Goal: Task Accomplishment & Management: Manage account settings

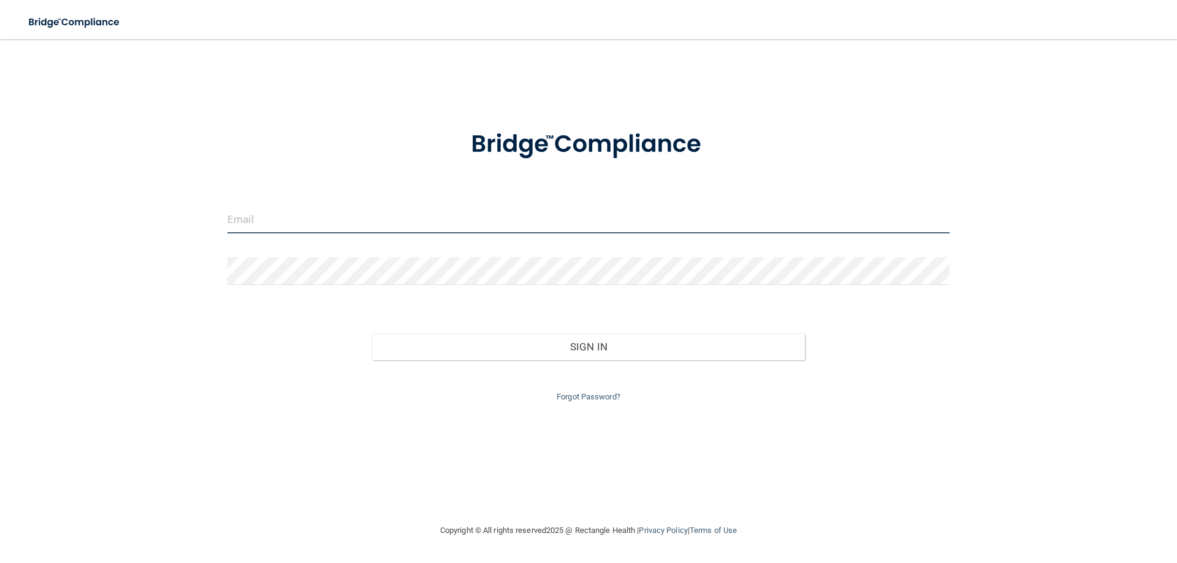
click at [267, 218] on input "email" at bounding box center [588, 220] width 722 height 28
type input "[EMAIL_ADDRESS][DOMAIN_NAME]"
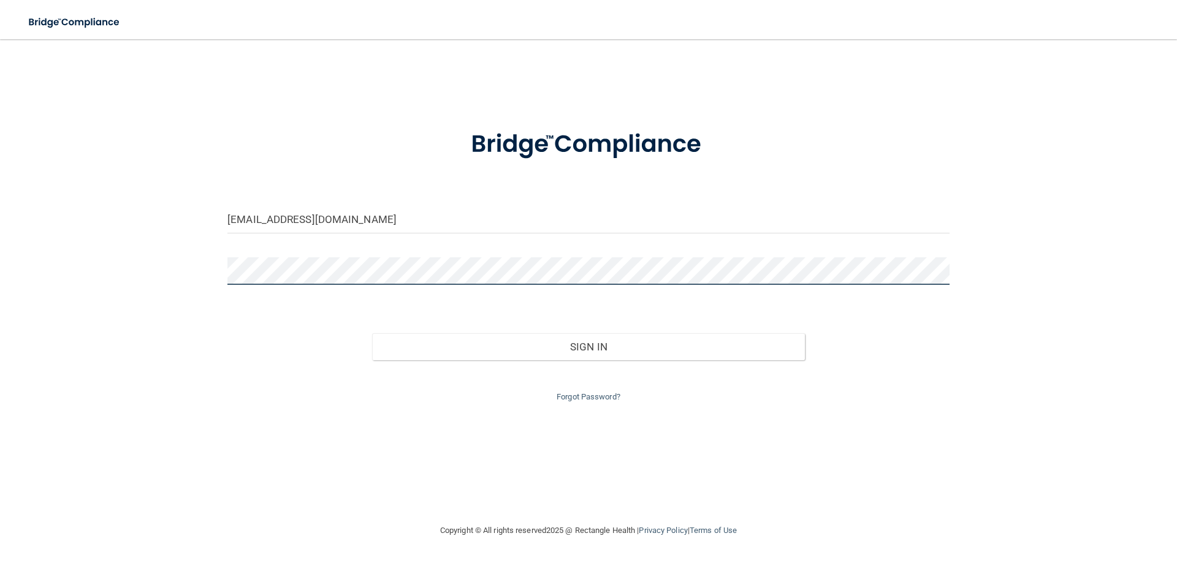
click at [372, 334] on button "Sign In" at bounding box center [588, 347] width 433 height 27
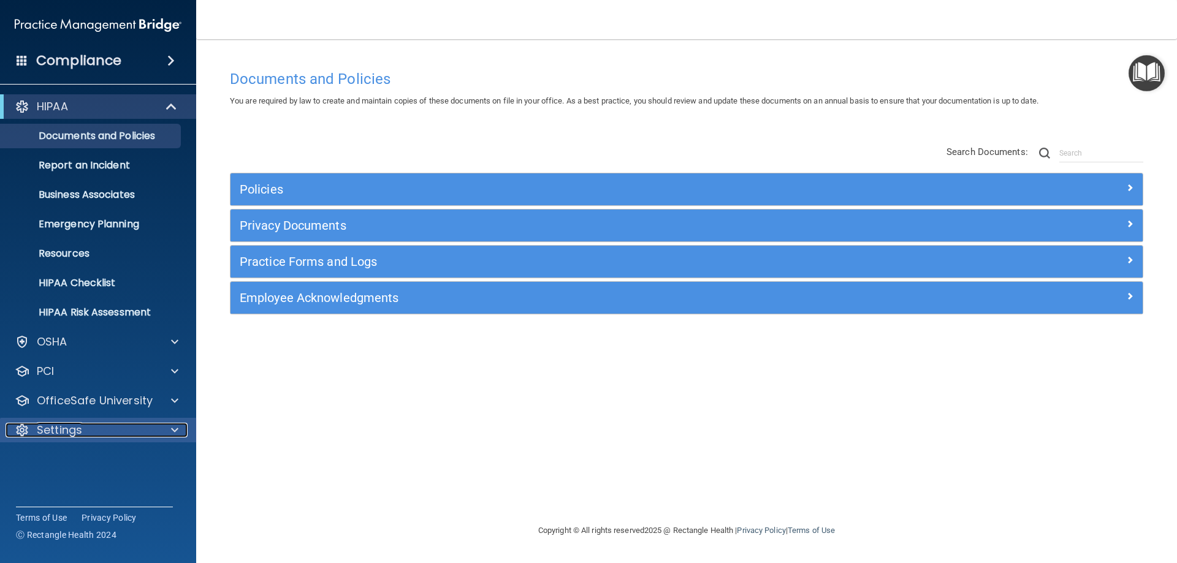
click at [177, 431] on span at bounding box center [174, 430] width 7 height 15
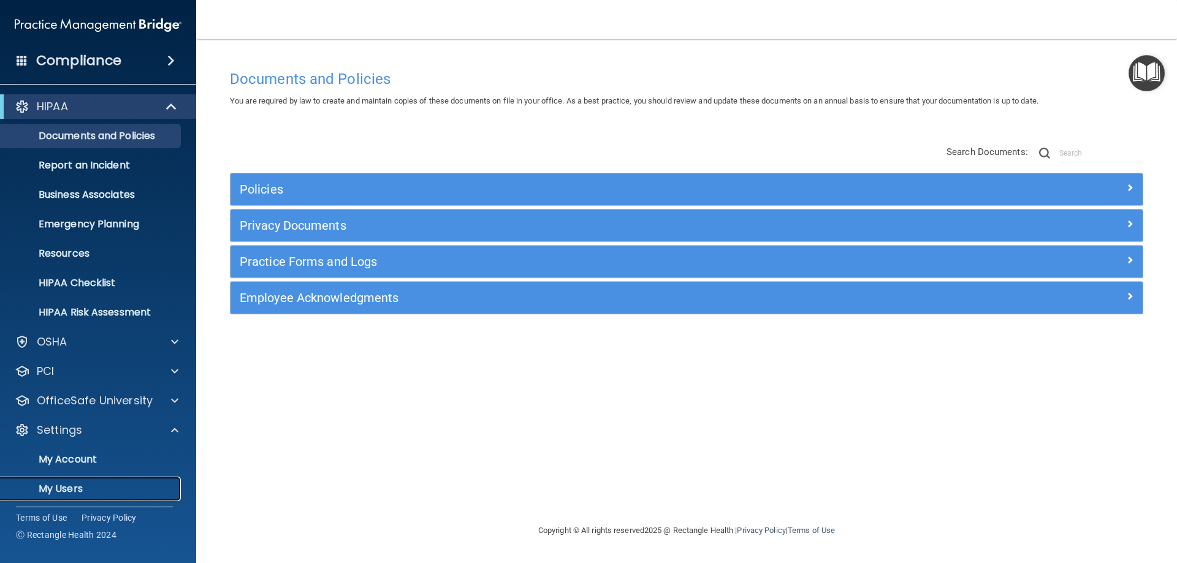
click at [64, 489] on p "My Users" at bounding box center [91, 489] width 167 height 12
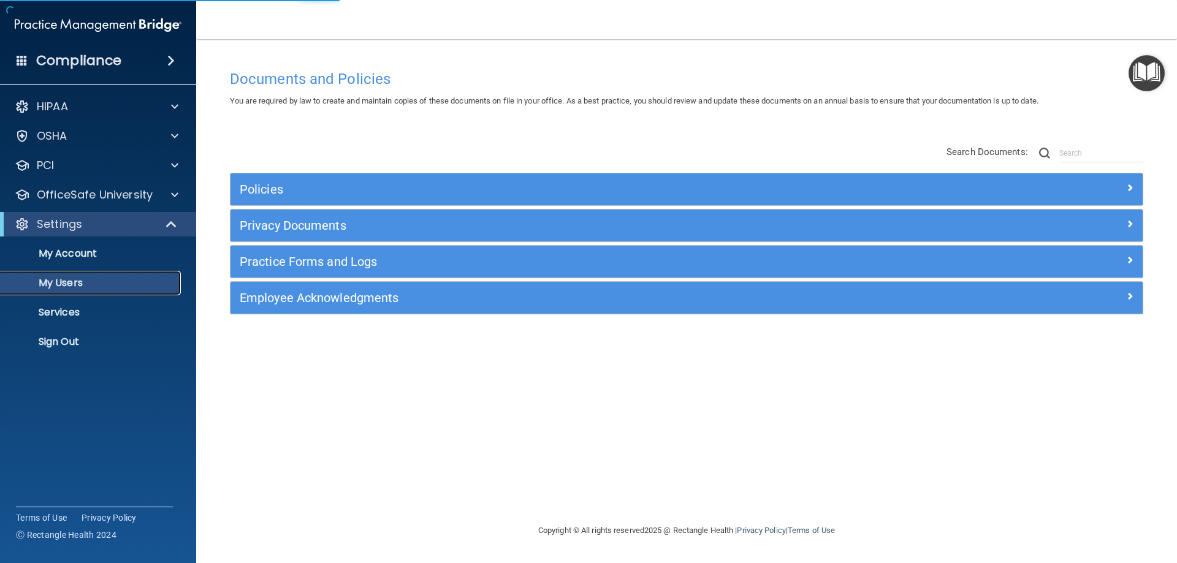
select select "20"
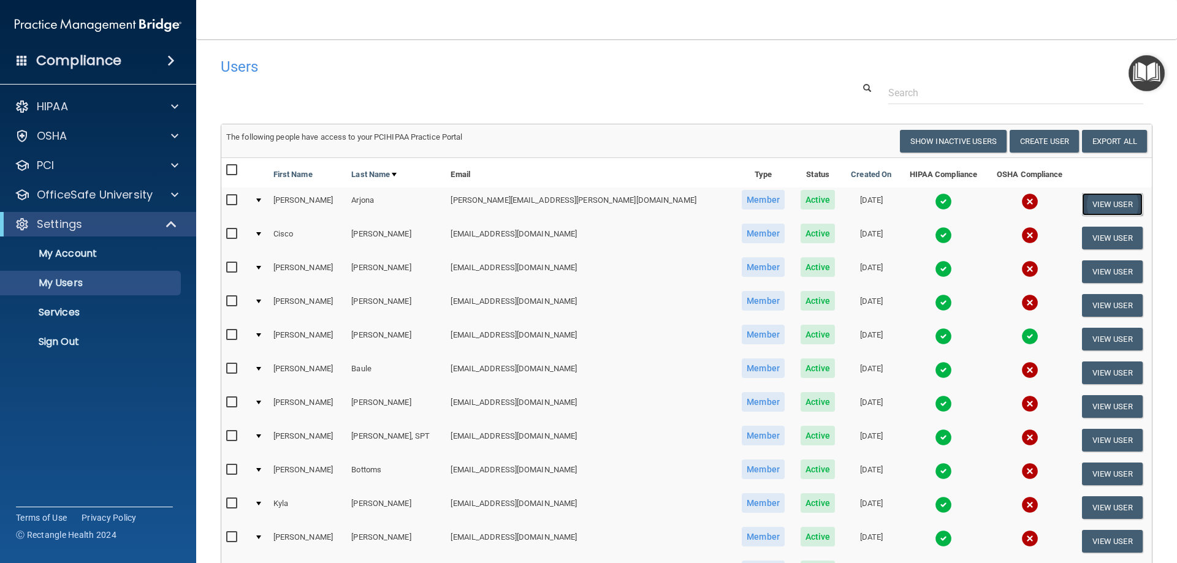
click at [1091, 208] on button "View User" at bounding box center [1112, 204] width 61 height 23
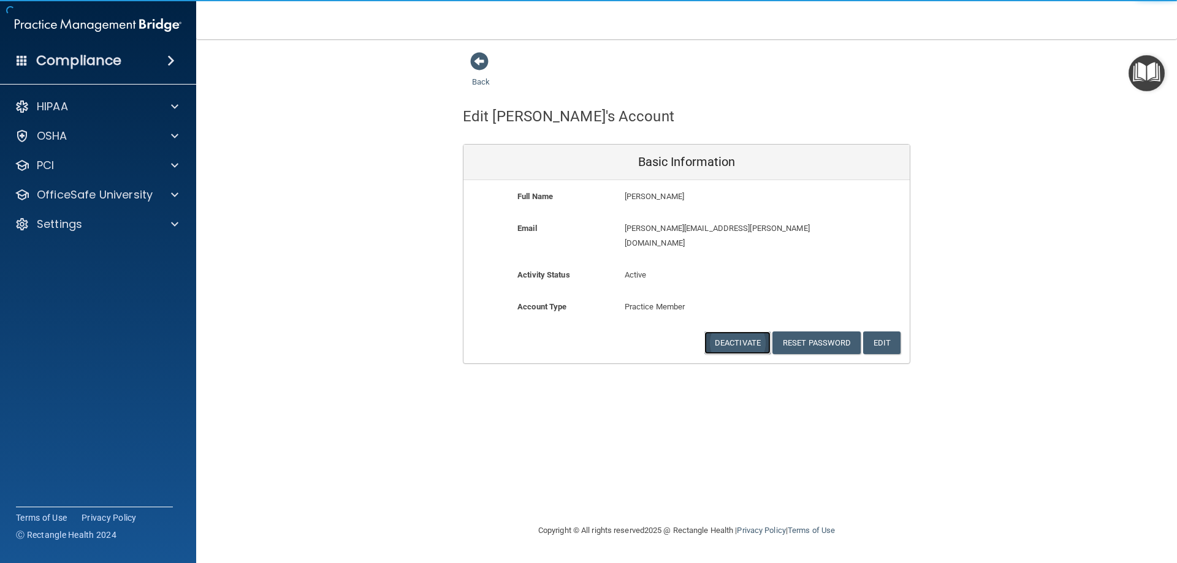
click at [739, 332] on button "Deactivate" at bounding box center [737, 343] width 66 height 23
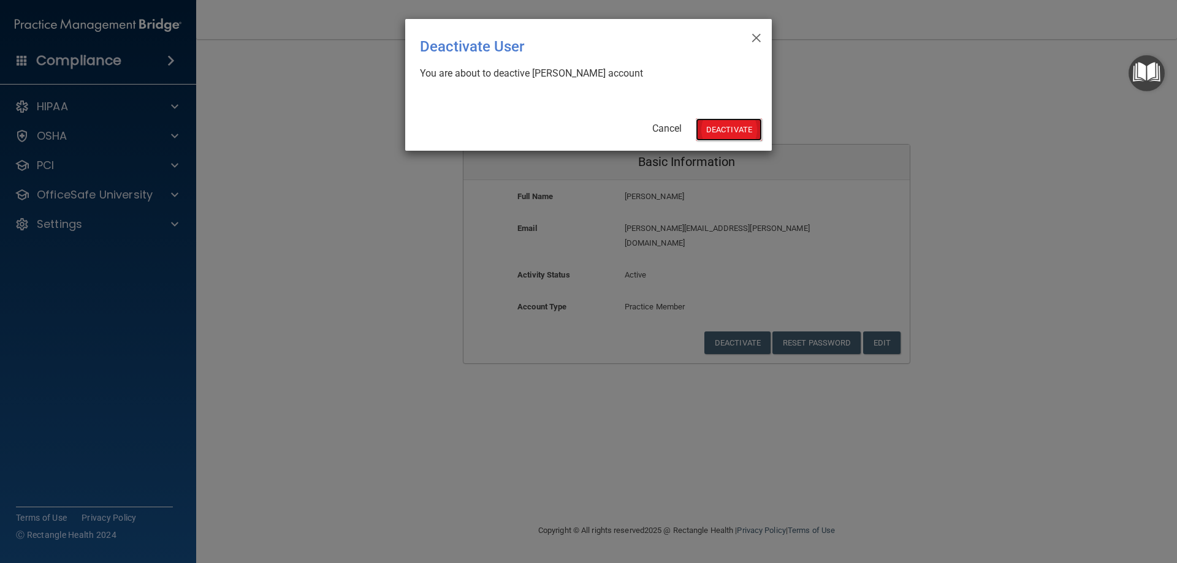
click at [712, 129] on button "Deactivate" at bounding box center [729, 129] width 66 height 23
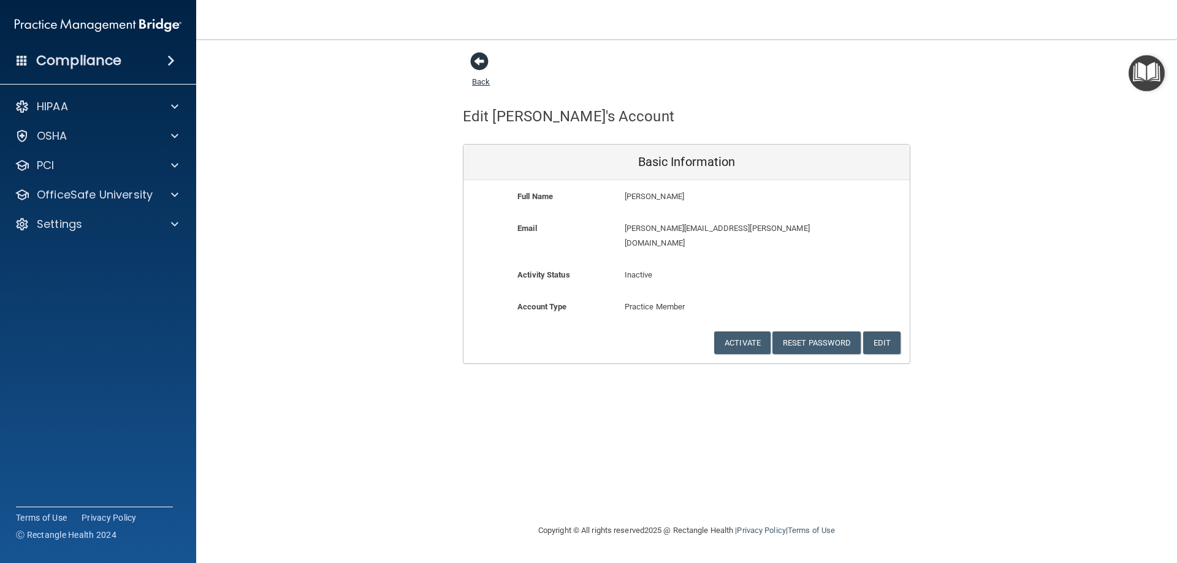
click at [476, 84] on link "Back" at bounding box center [481, 75] width 18 height 24
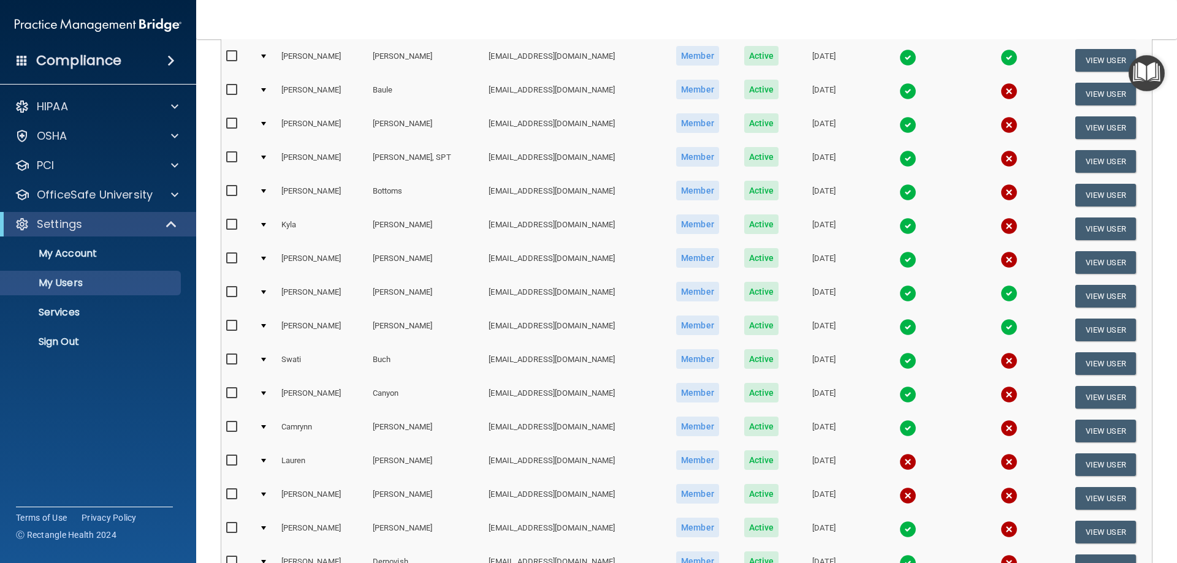
scroll to position [368, 0]
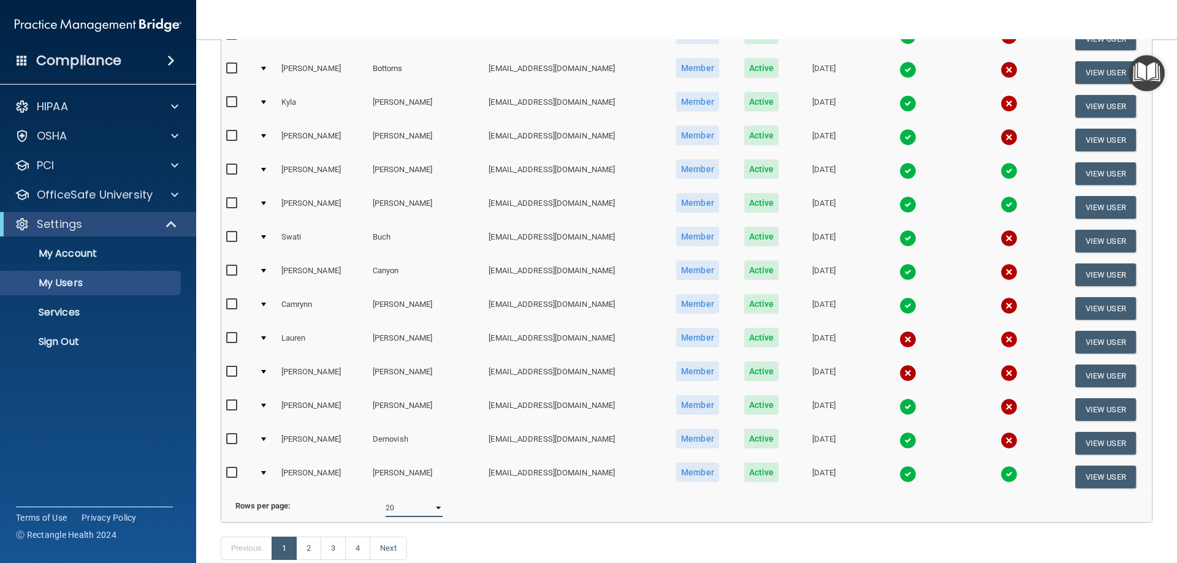
click at [432, 517] on select "10 20 30 40 all" at bounding box center [414, 508] width 57 height 18
select select "79"
click at [386, 508] on select "10 20 30 40 all" at bounding box center [414, 508] width 57 height 18
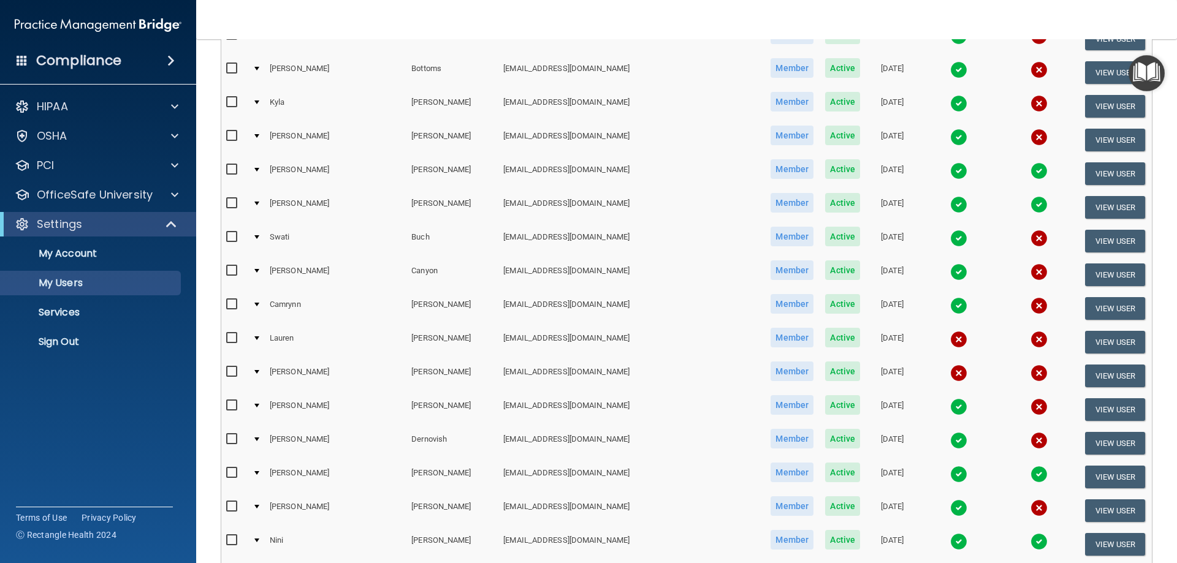
click at [233, 338] on input "checkbox" at bounding box center [233, 339] width 14 height 10
checkbox input "true"
click at [230, 370] on input "checkbox" at bounding box center [233, 372] width 14 height 10
checkbox input "true"
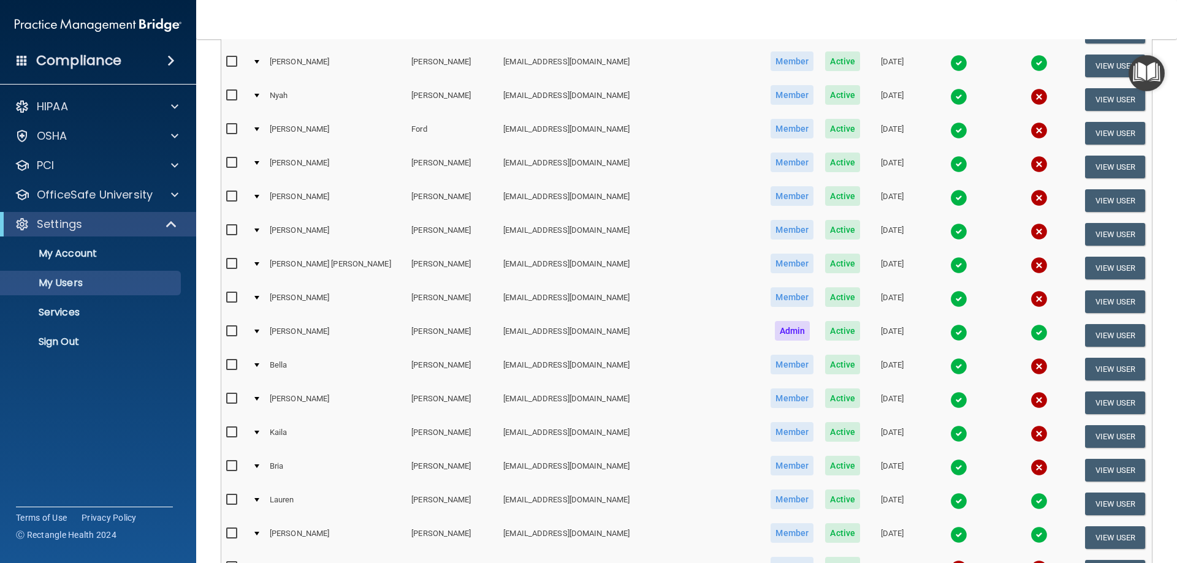
scroll to position [1166, 0]
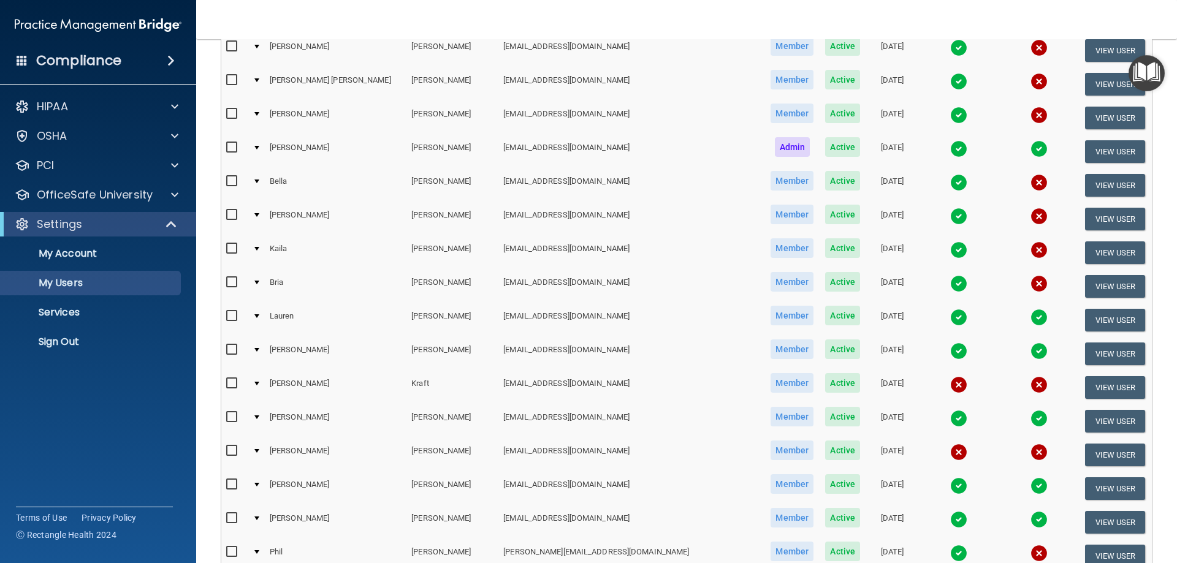
click at [229, 383] on input "checkbox" at bounding box center [233, 384] width 14 height 10
checkbox input "true"
click at [233, 451] on input "checkbox" at bounding box center [233, 451] width 14 height 10
checkbox input "true"
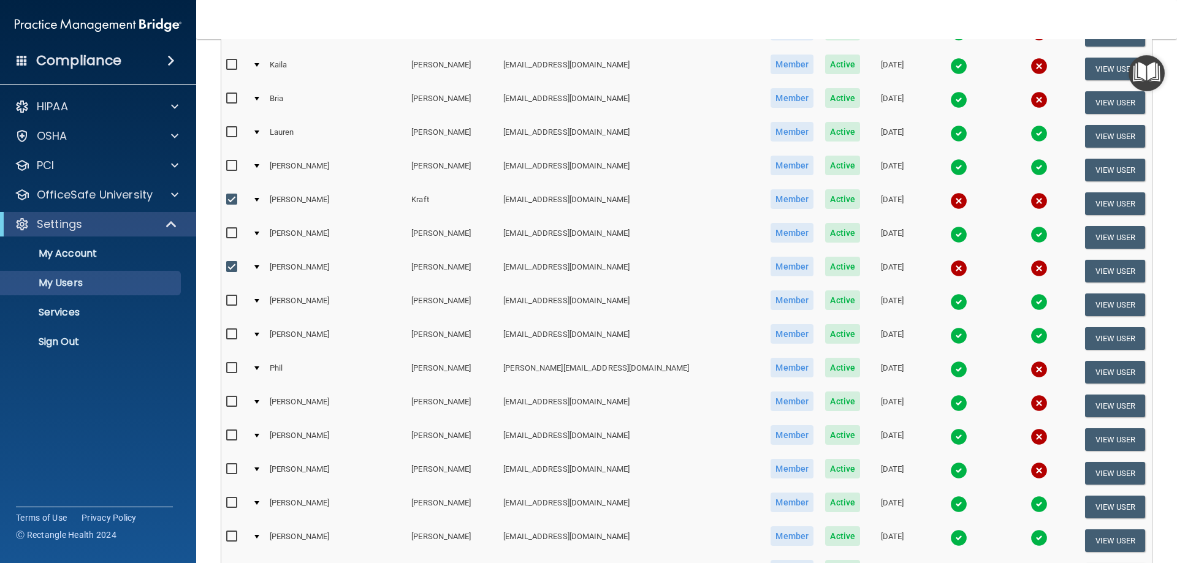
scroll to position [1534, 0]
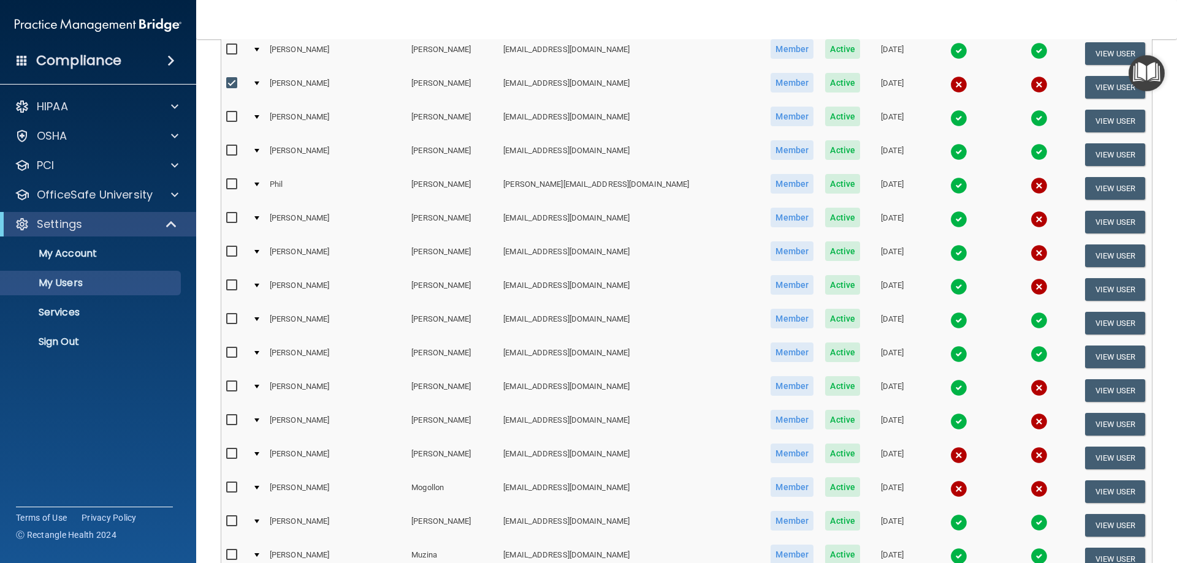
click at [232, 486] on input "checkbox" at bounding box center [233, 488] width 14 height 10
checkbox input "true"
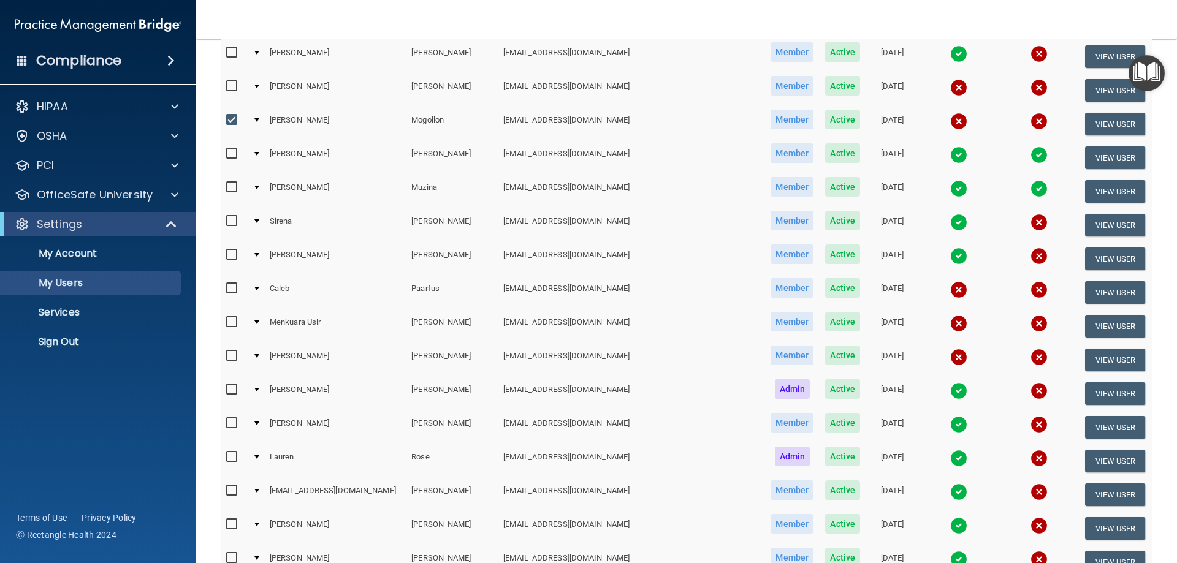
scroll to position [2024, 0]
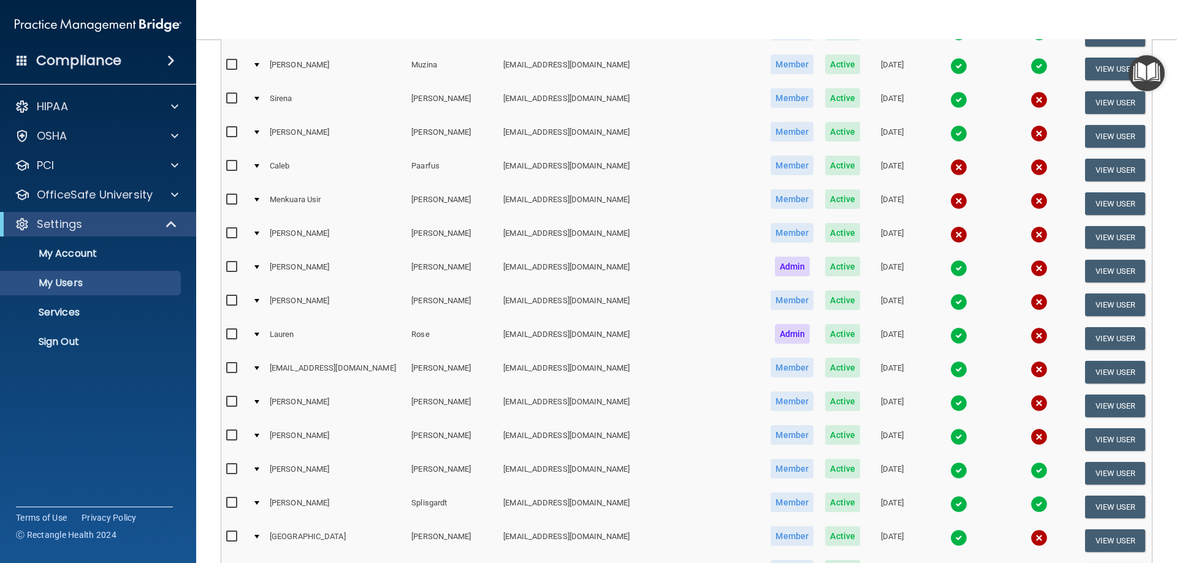
click at [232, 235] on input "checkbox" at bounding box center [233, 234] width 14 height 10
checkbox input "true"
click at [227, 200] on input "checkbox" at bounding box center [233, 200] width 14 height 10
checkbox input "true"
click at [234, 167] on input "checkbox" at bounding box center [233, 166] width 14 height 10
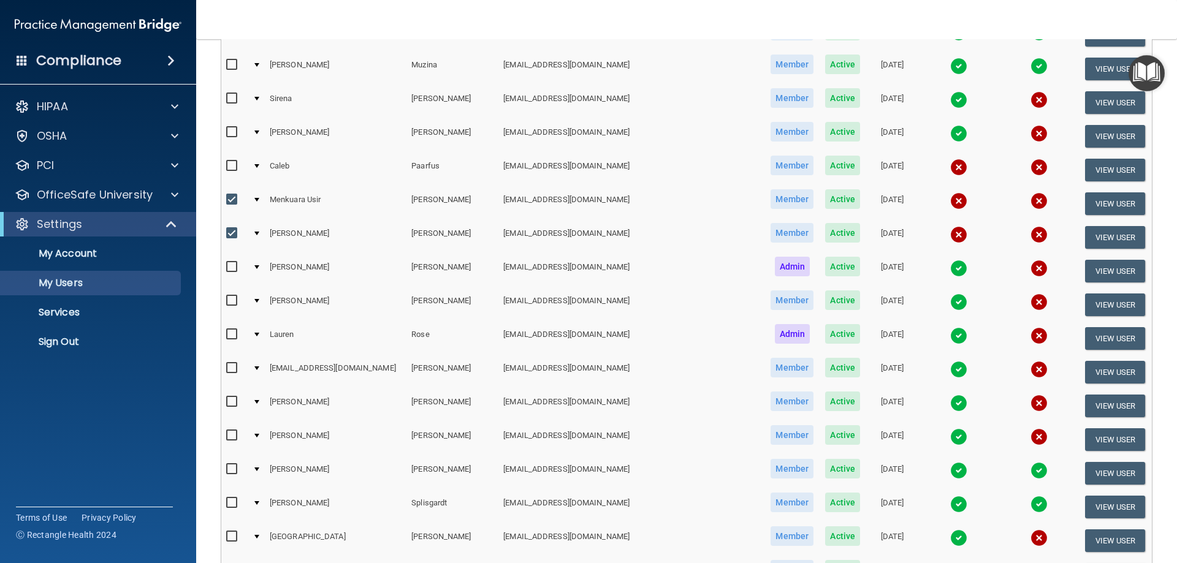
checkbox input "true"
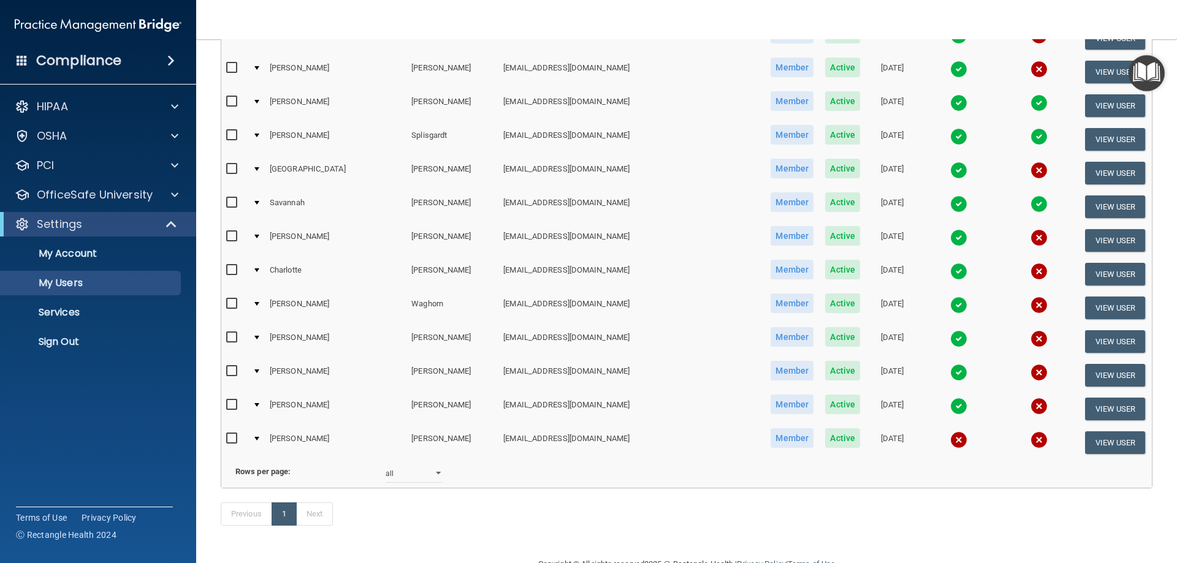
scroll to position [2441, 0]
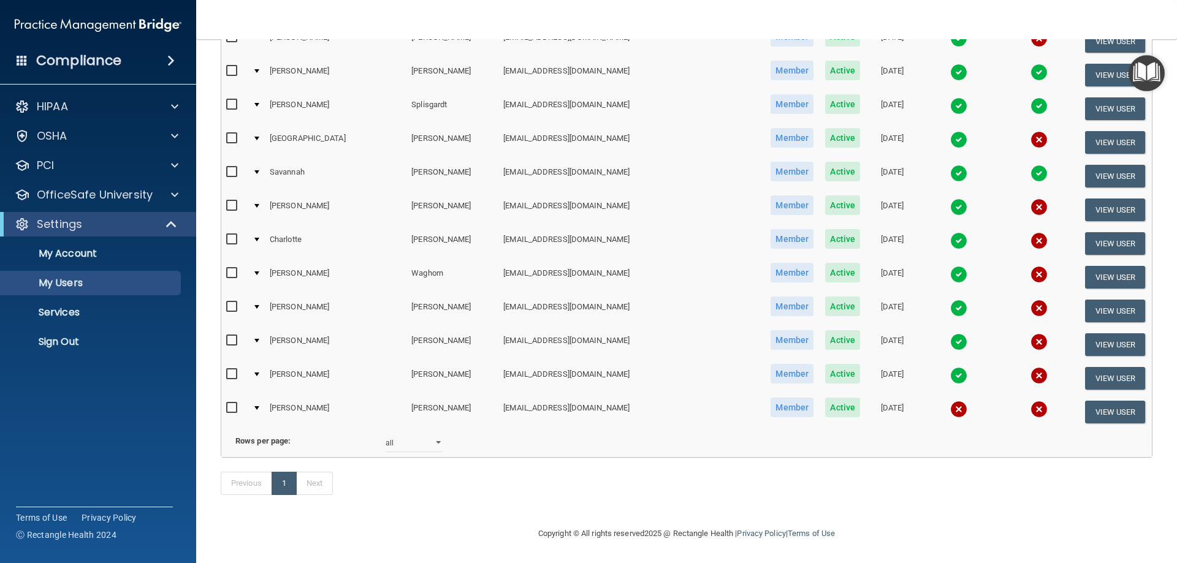
click at [228, 403] on input "checkbox" at bounding box center [233, 408] width 14 height 10
checkbox input "true"
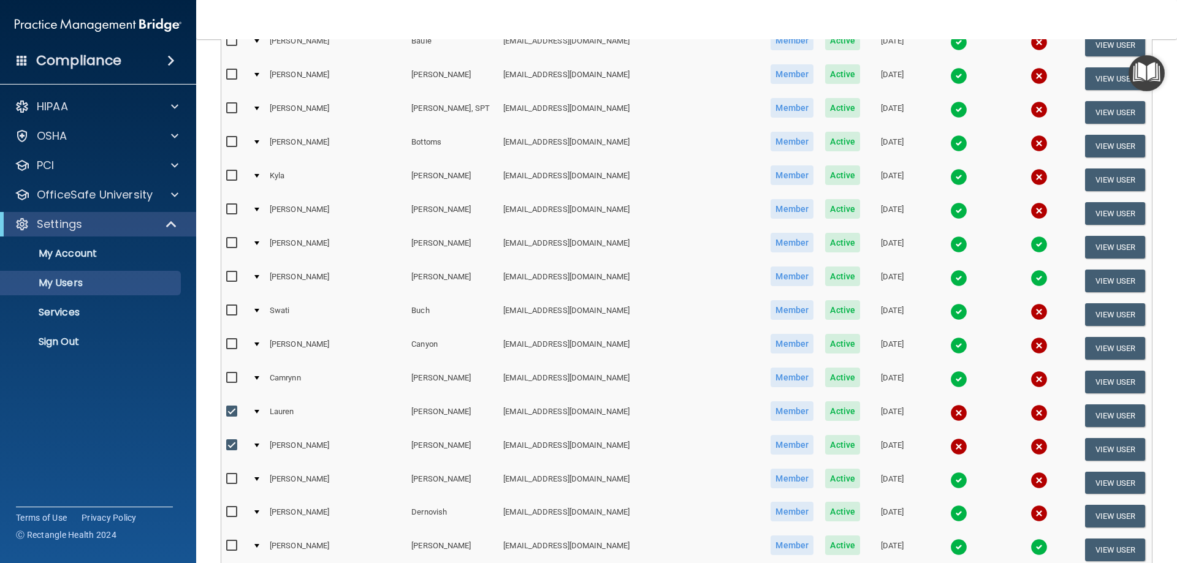
scroll to position [0, 0]
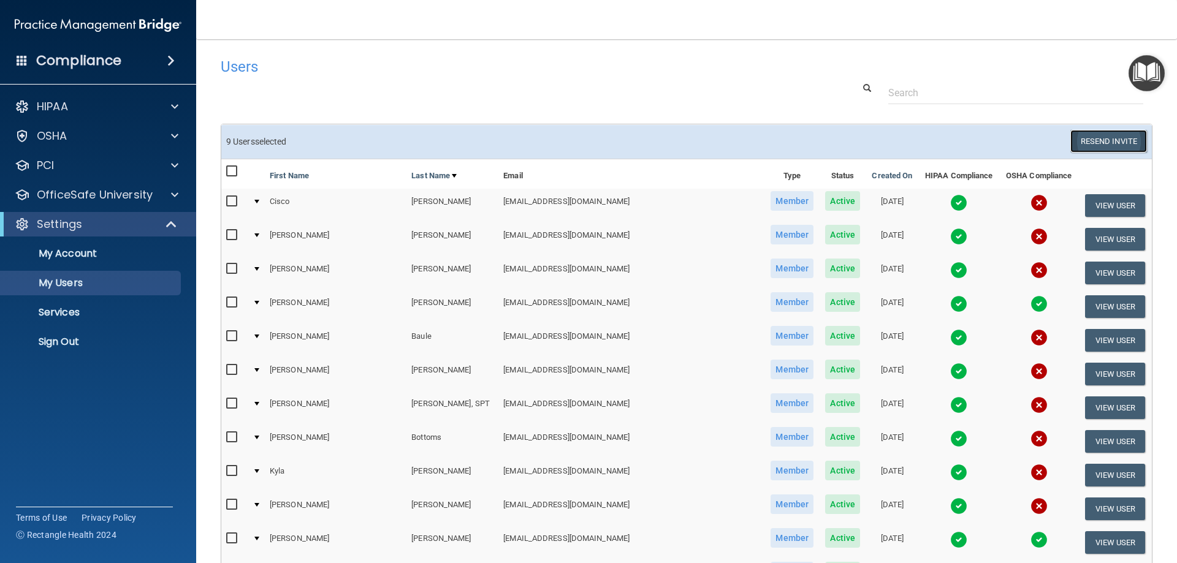
click at [1101, 140] on button "Resend Invite" at bounding box center [1108, 141] width 77 height 23
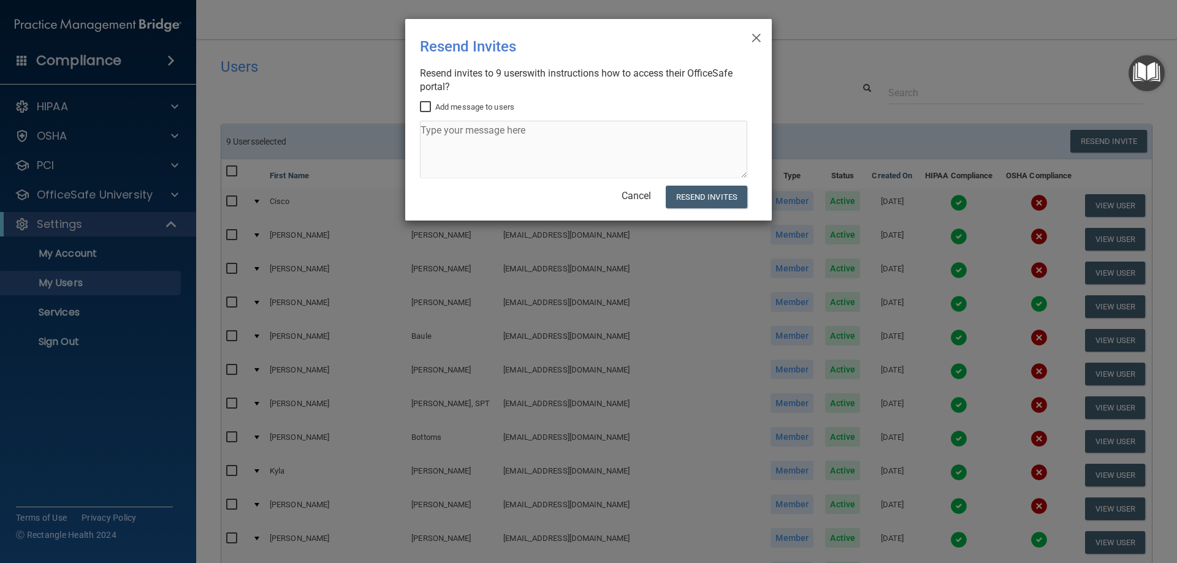
click at [424, 109] on input "Add message to users" at bounding box center [427, 107] width 14 height 10
checkbox input "true"
click at [435, 130] on textarea at bounding box center [583, 150] width 327 height 58
type textarea "Your HIPAA training is past due. Please login and complete ASAP. Thank you"
click at [711, 196] on button "Resend Invites" at bounding box center [707, 197] width 82 height 23
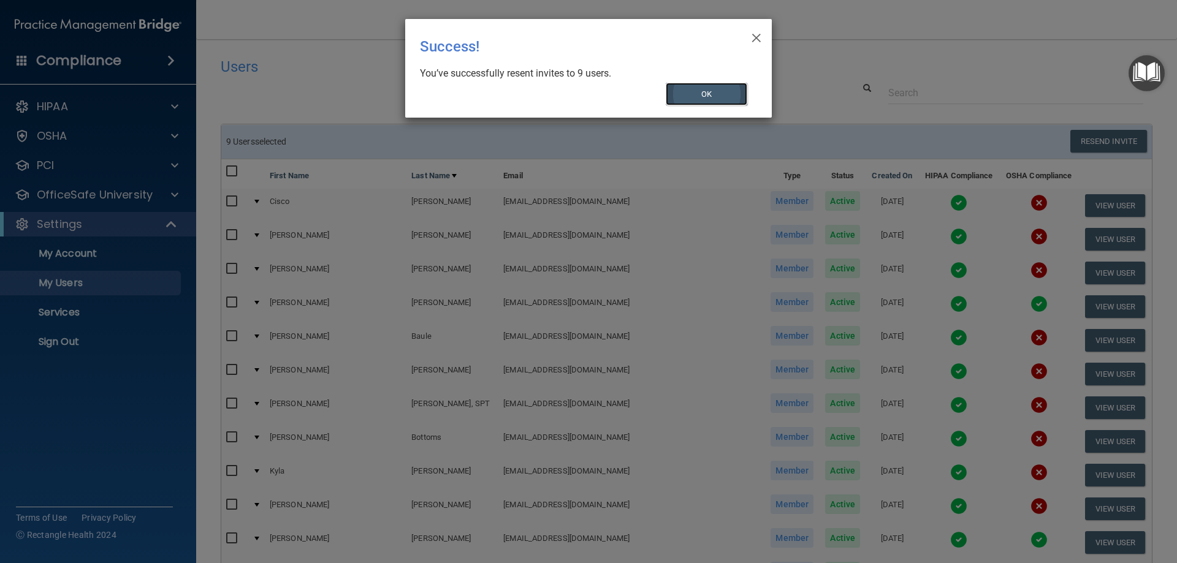
click at [685, 91] on button "OK" at bounding box center [707, 94] width 82 height 23
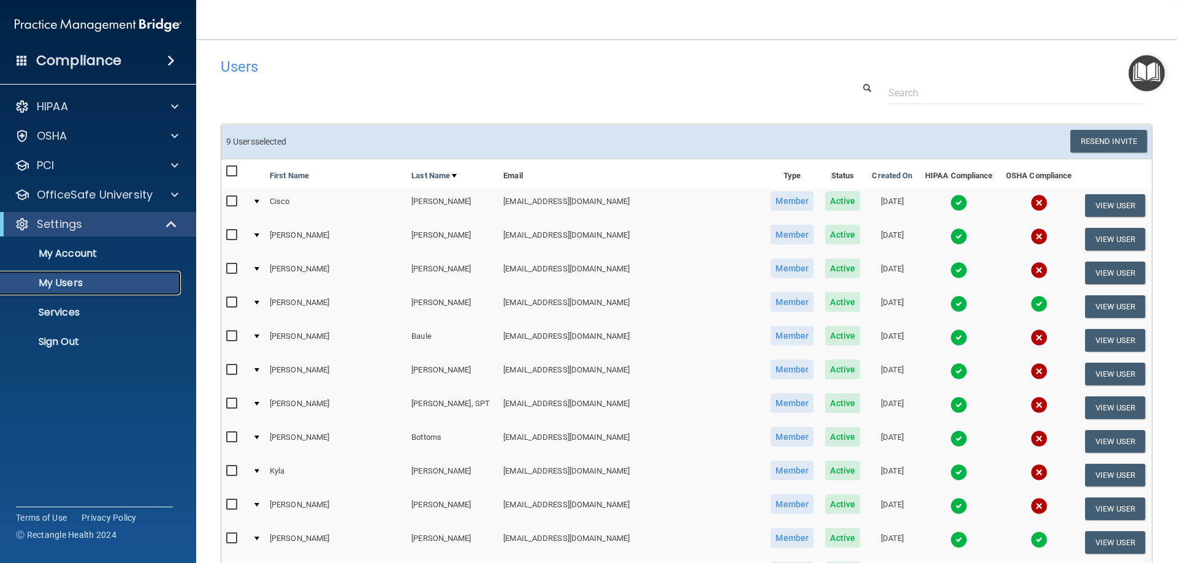
click at [60, 287] on p "My Users" at bounding box center [91, 283] width 167 height 12
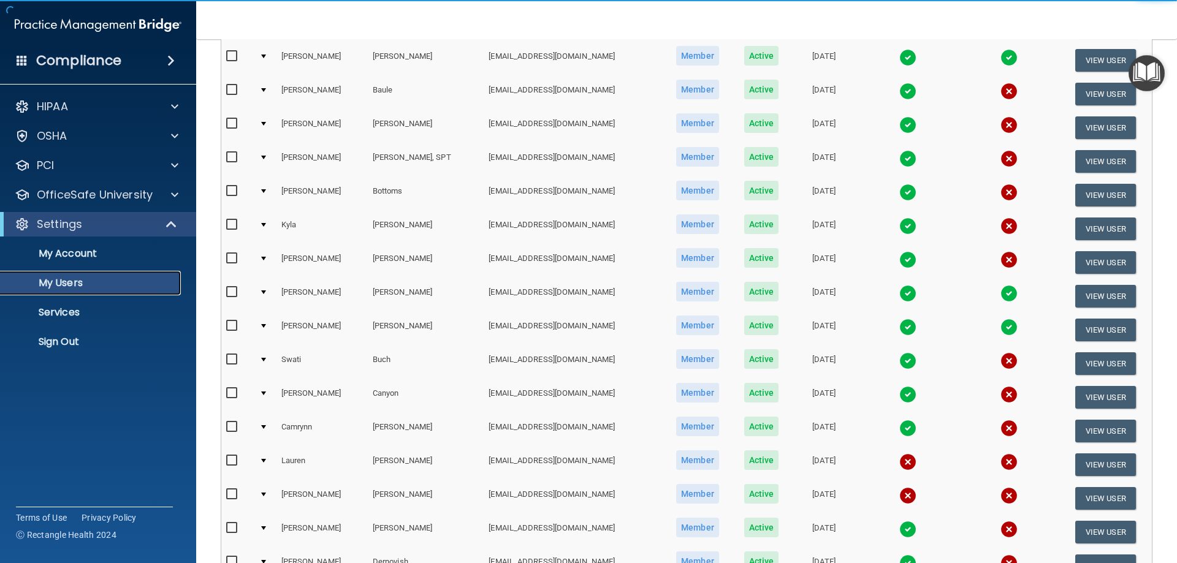
scroll to position [429, 0]
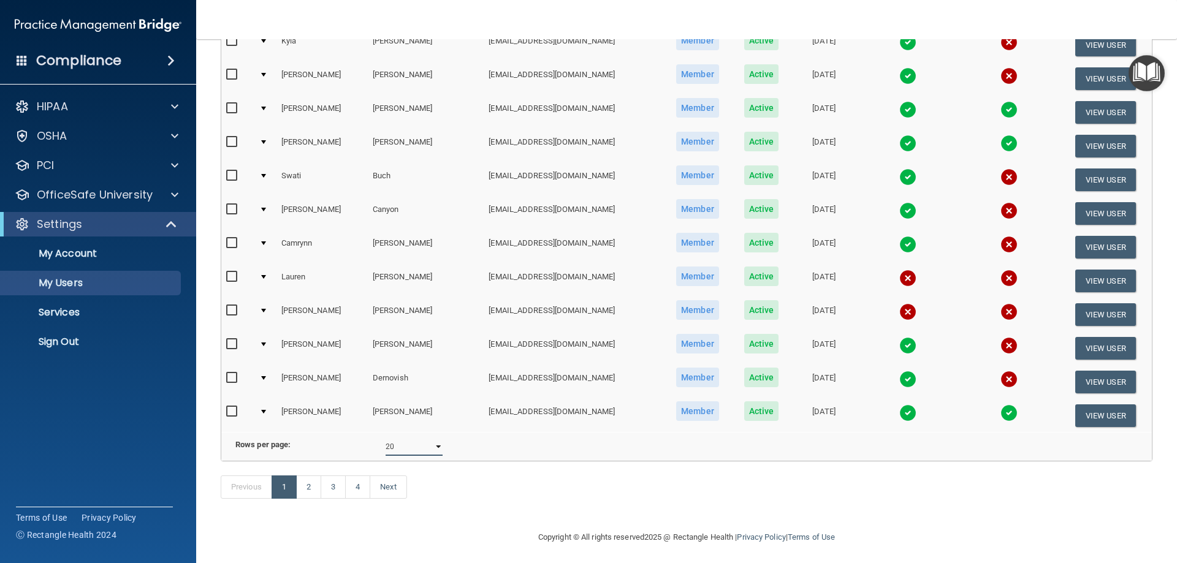
click at [432, 456] on select "10 20 30 40 all" at bounding box center [414, 447] width 57 height 18
select select "79"
click at [386, 447] on select "10 20 30 40 all" at bounding box center [414, 447] width 57 height 18
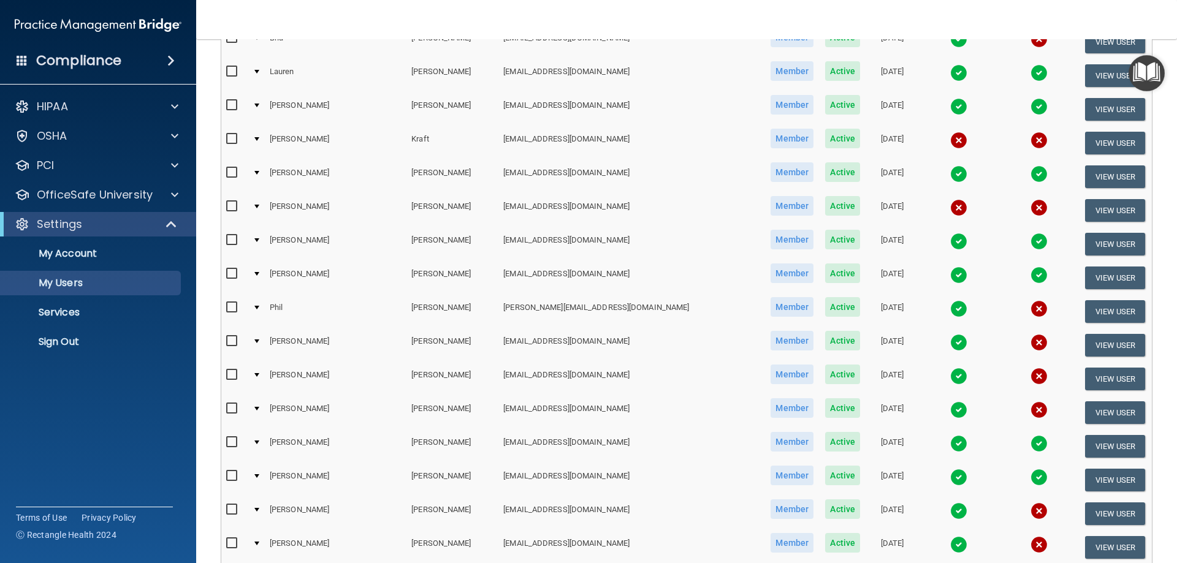
scroll to position [1533, 0]
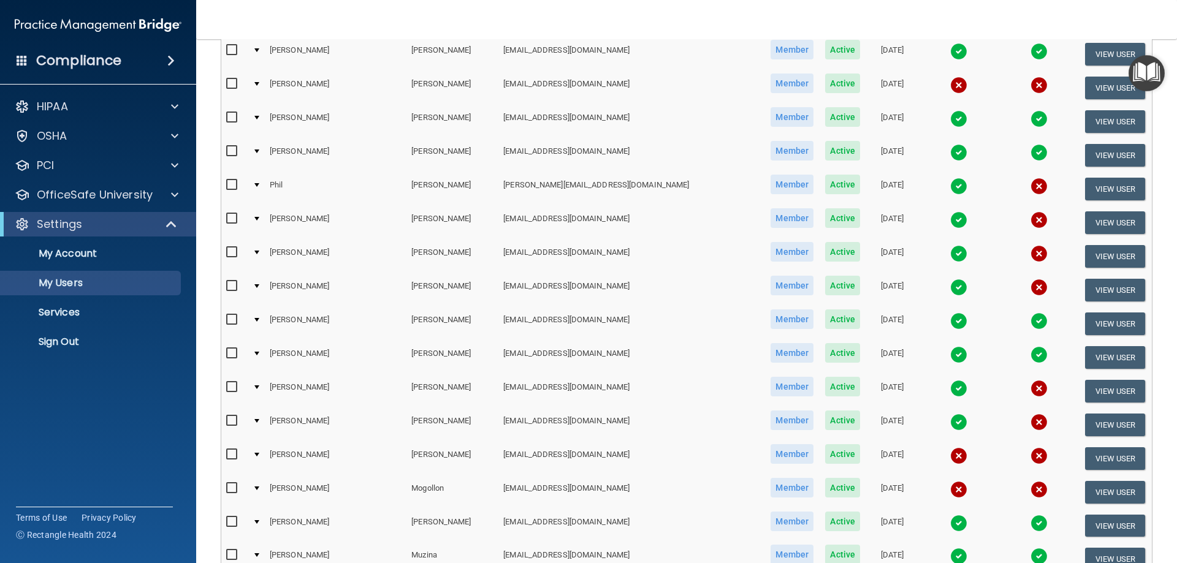
click at [232, 454] on input "checkbox" at bounding box center [233, 455] width 14 height 10
checkbox input "true"
click at [1096, 459] on button "View User" at bounding box center [1115, 459] width 61 height 23
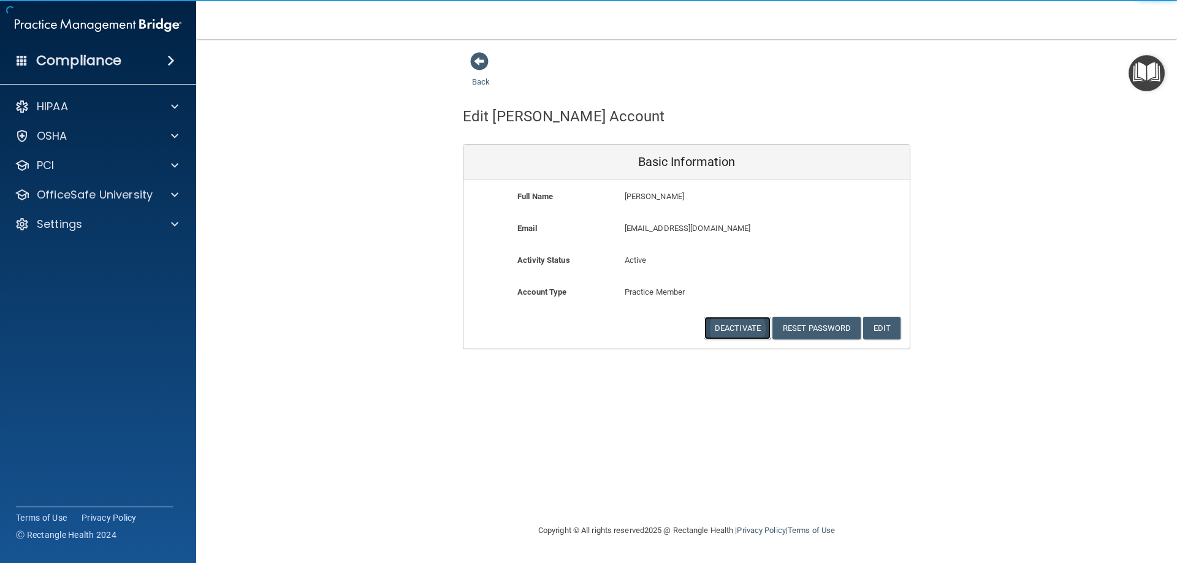
click at [741, 327] on button "Deactivate" at bounding box center [737, 328] width 66 height 23
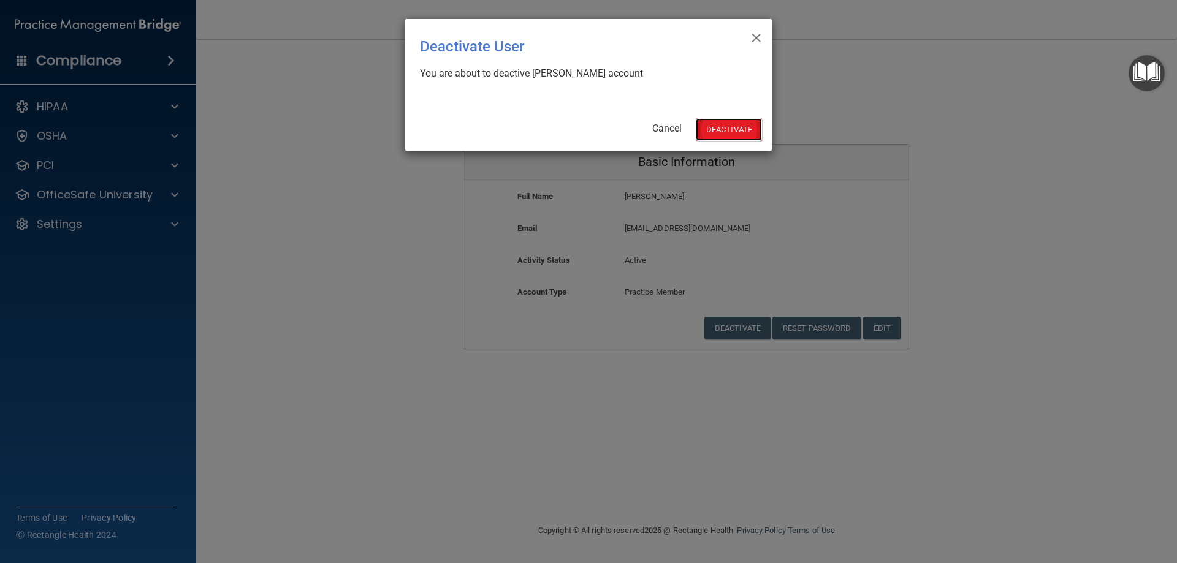
click at [728, 131] on button "Deactivate" at bounding box center [729, 129] width 66 height 23
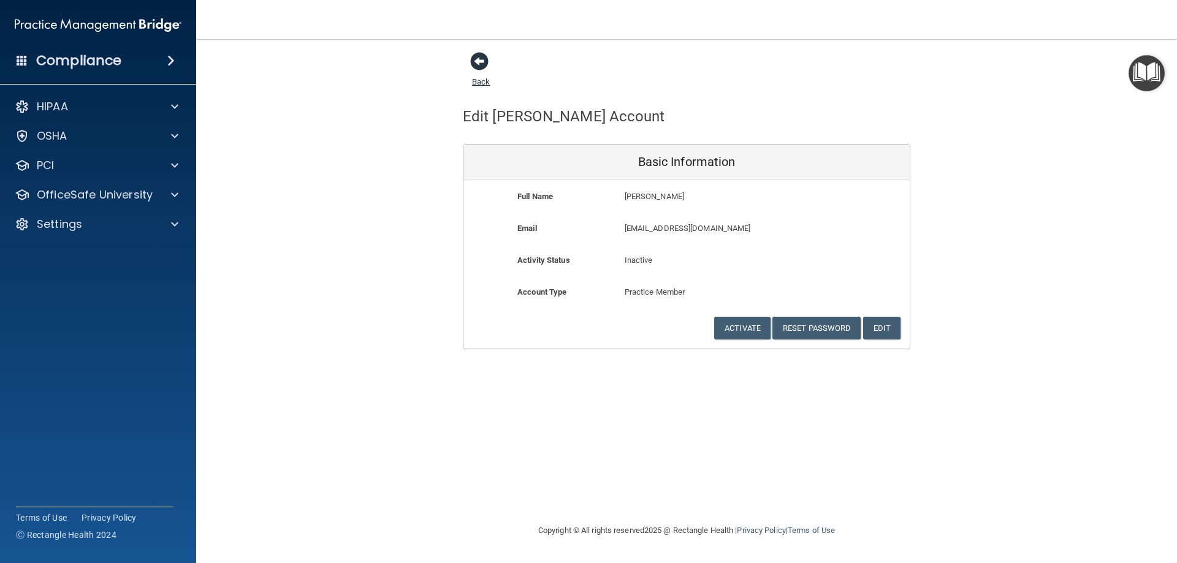
click at [484, 85] on link "Back" at bounding box center [481, 75] width 18 height 24
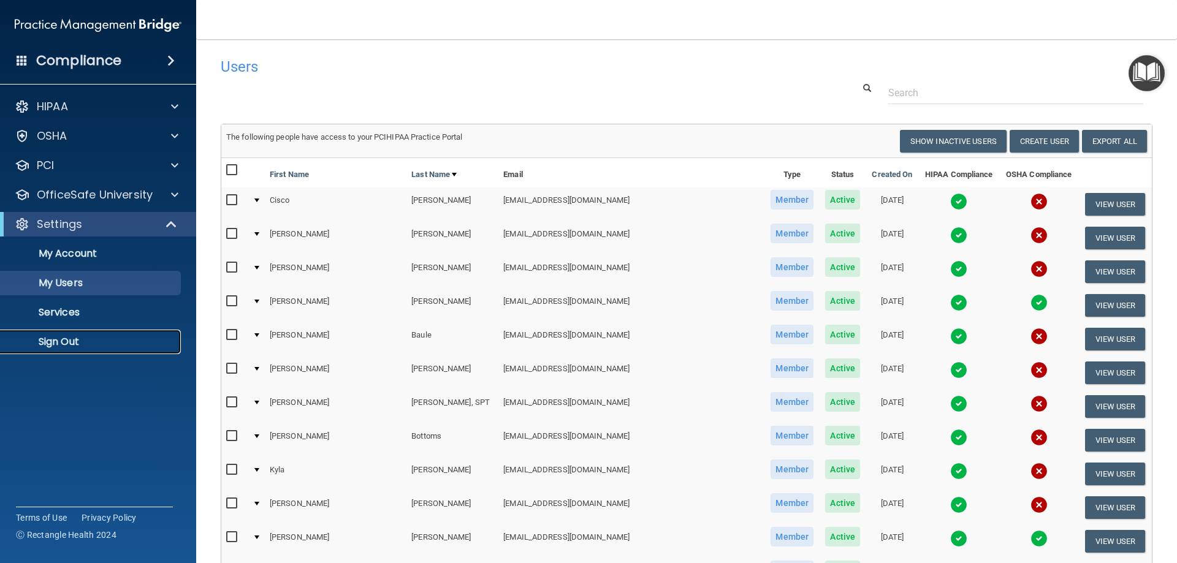
click at [71, 343] on p "Sign Out" at bounding box center [91, 342] width 167 height 12
